Goal: Check status

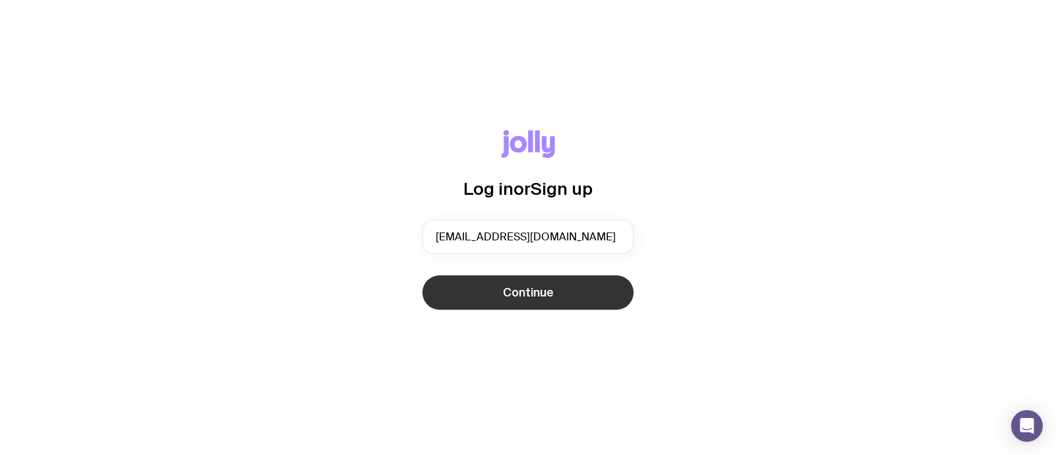
click at [541, 295] on span "Continue" at bounding box center [528, 292] width 51 height 16
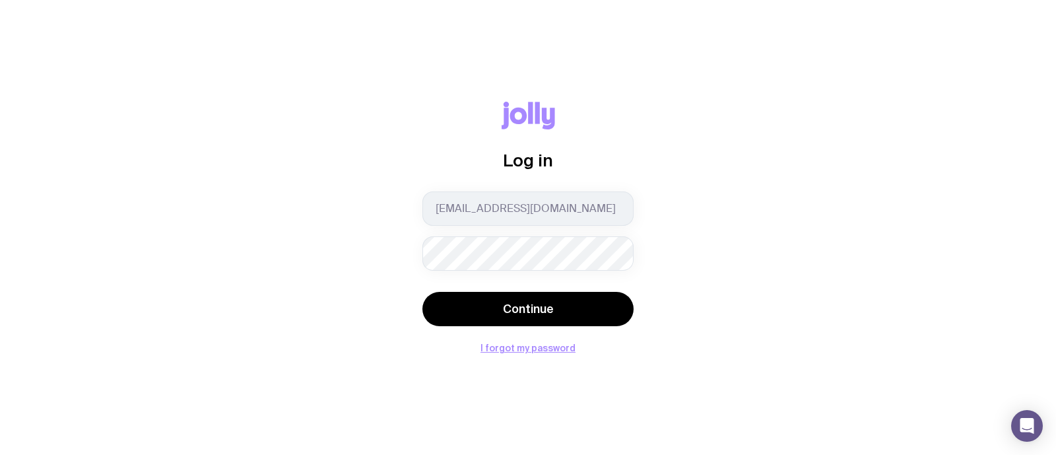
click at [422, 292] on button "Continue" at bounding box center [527, 309] width 211 height 34
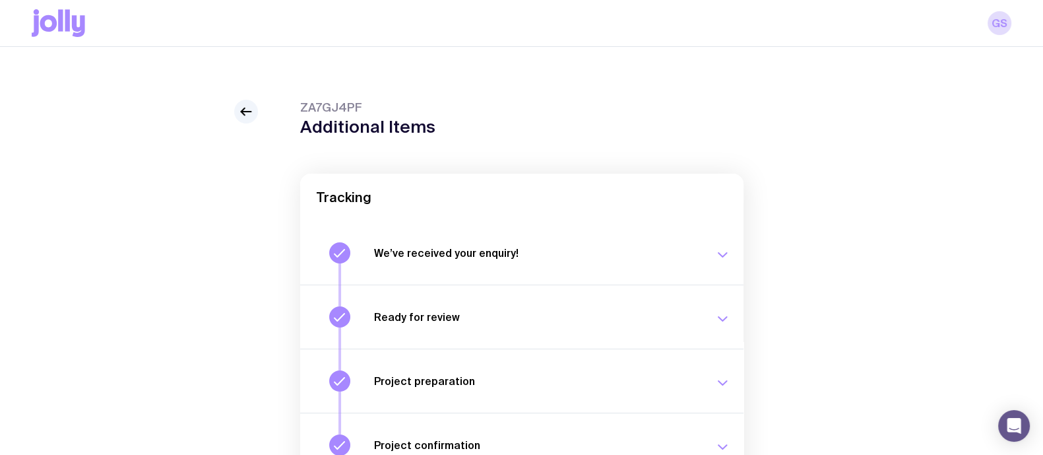
click at [426, 249] on h3 "We’ve received your enquiry!" at bounding box center [536, 252] width 325 height 13
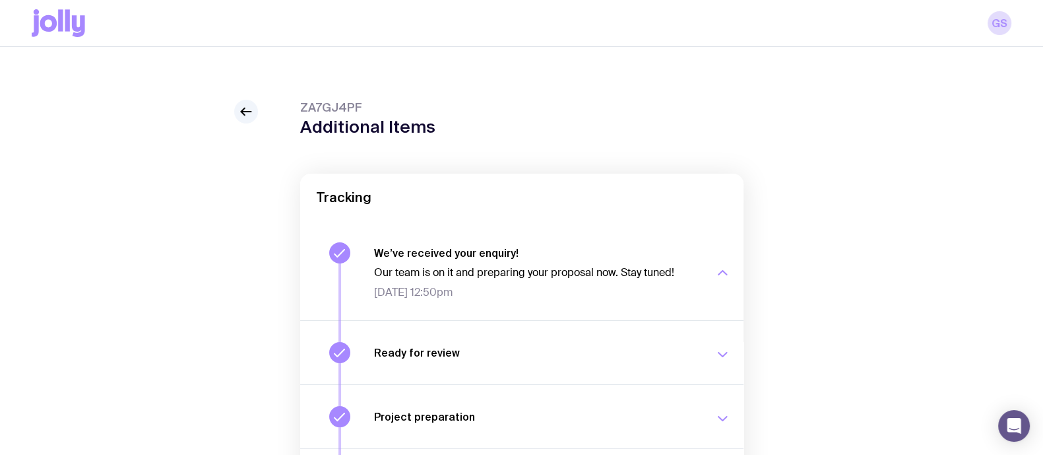
click at [432, 384] on button "Ready for review Check your email to review your proposal and merch concepts. […" at bounding box center [522, 416] width 444 height 64
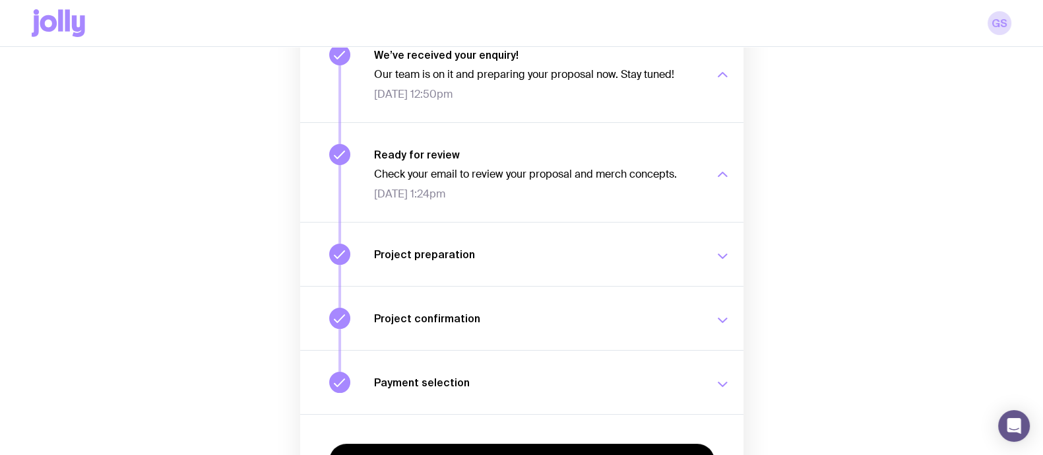
scroll to position [201, 0]
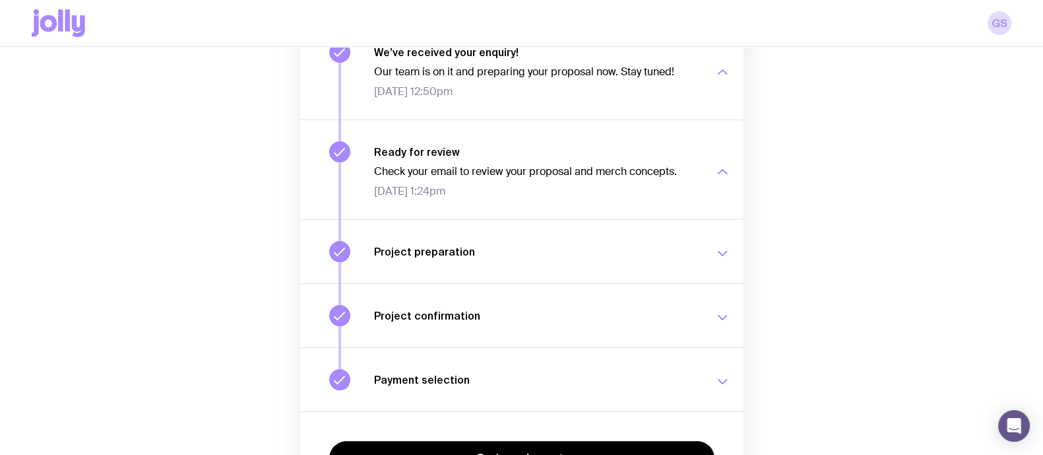
click at [430, 255] on h3 "Project preparation" at bounding box center [536, 251] width 325 height 13
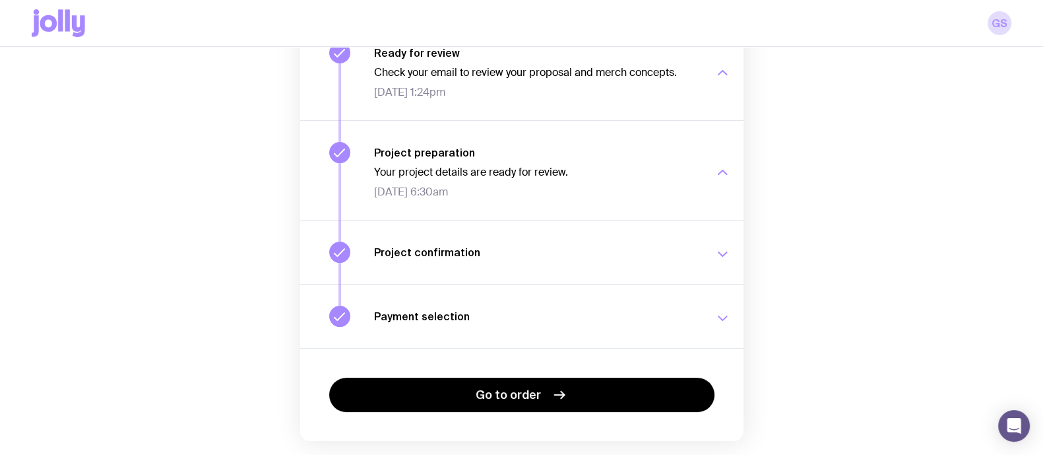
scroll to position [301, 0]
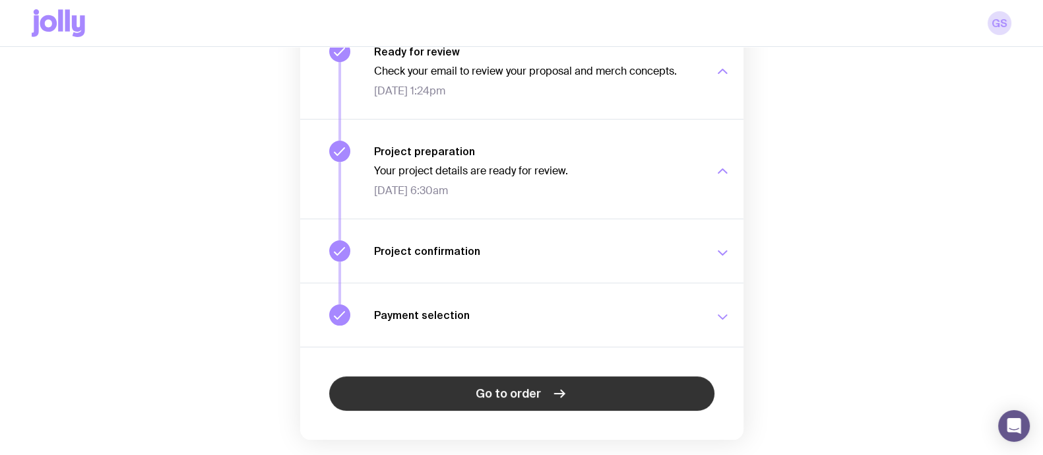
click at [516, 399] on span "Go to order" at bounding box center [508, 393] width 65 height 16
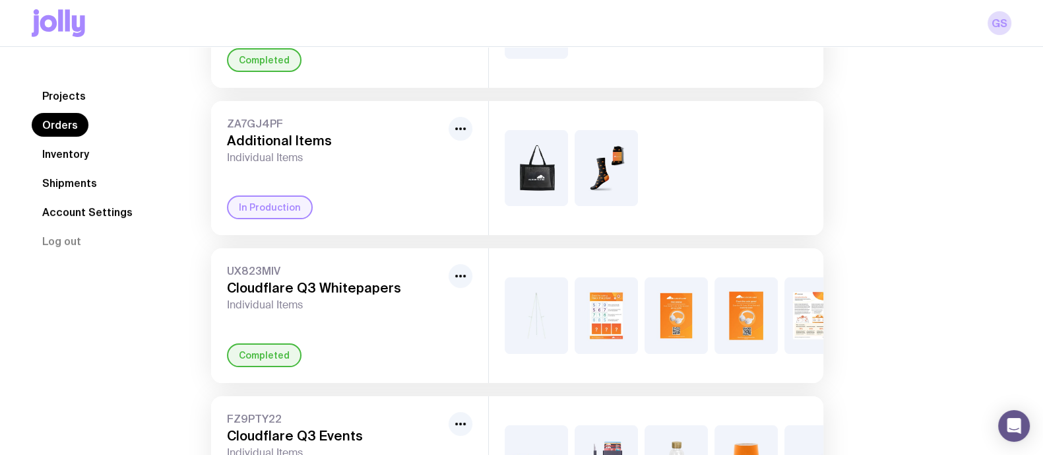
scroll to position [211, 0]
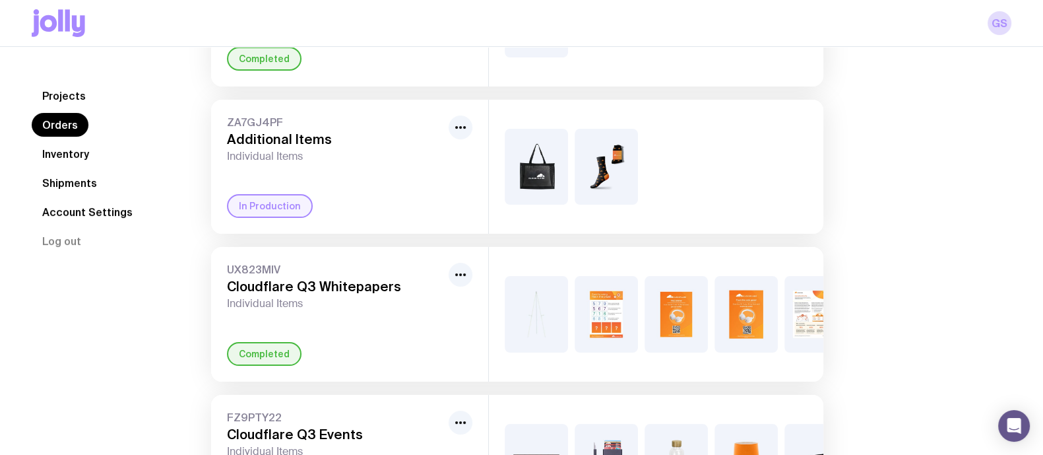
click at [80, 179] on link "Shipments" at bounding box center [70, 183] width 76 height 24
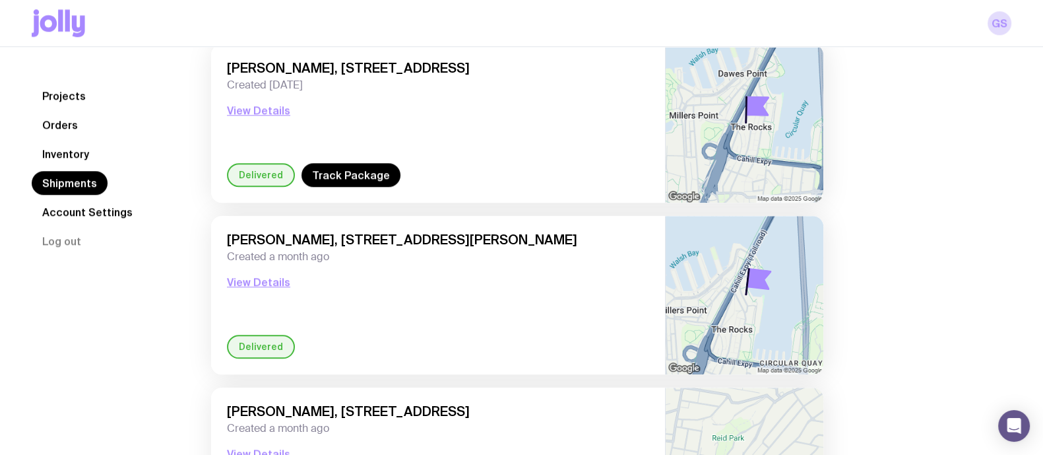
scroll to position [1661, 0]
